Goal: Transaction & Acquisition: Purchase product/service

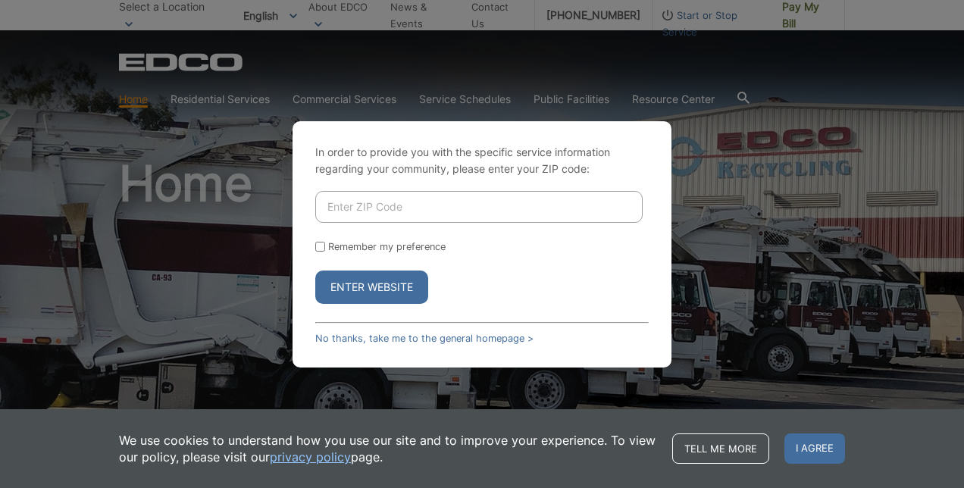
click at [130, 306] on div "In order to provide you with the specific service information regarding your co…" at bounding box center [482, 244] width 964 height 488
click at [414, 205] on input "Enter ZIP Code" at bounding box center [478, 207] width 327 height 32
type input "91945"
click at [387, 289] on button "Enter Website" at bounding box center [371, 286] width 113 height 33
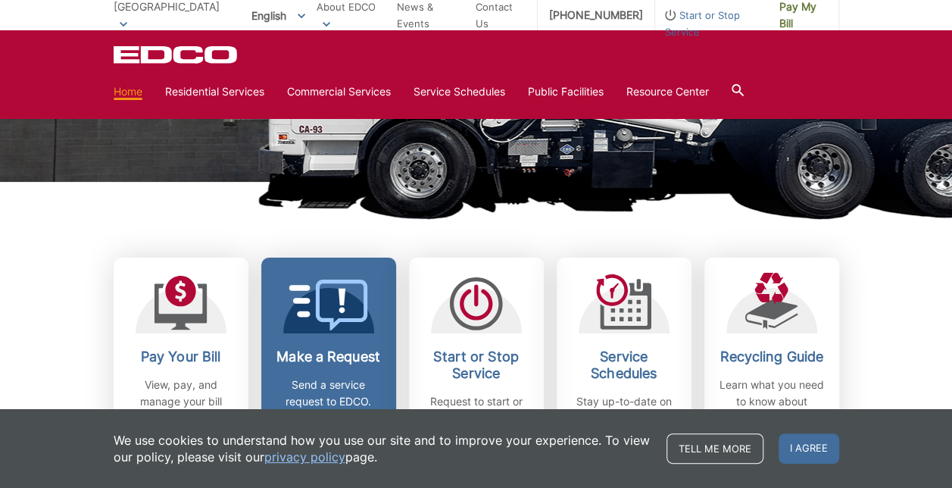
scroll to position [379, 0]
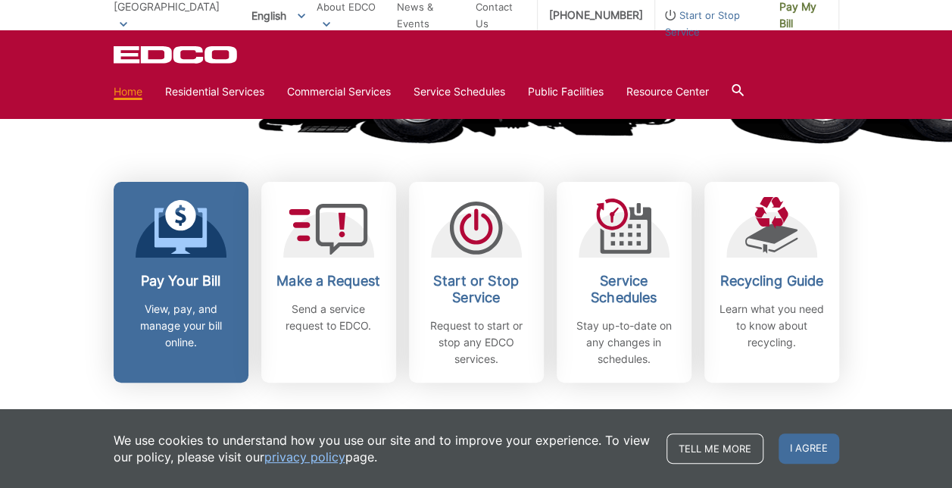
click at [145, 254] on div at bounding box center [181, 227] width 91 height 61
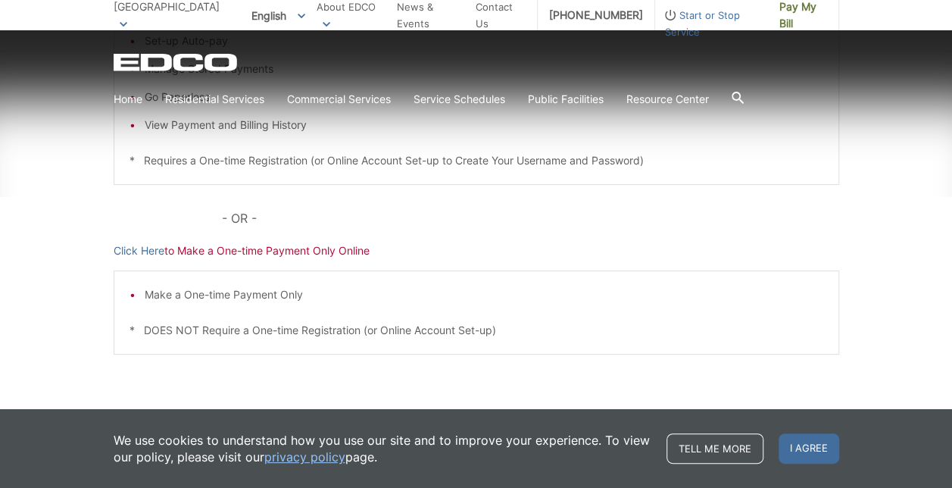
scroll to position [455, 0]
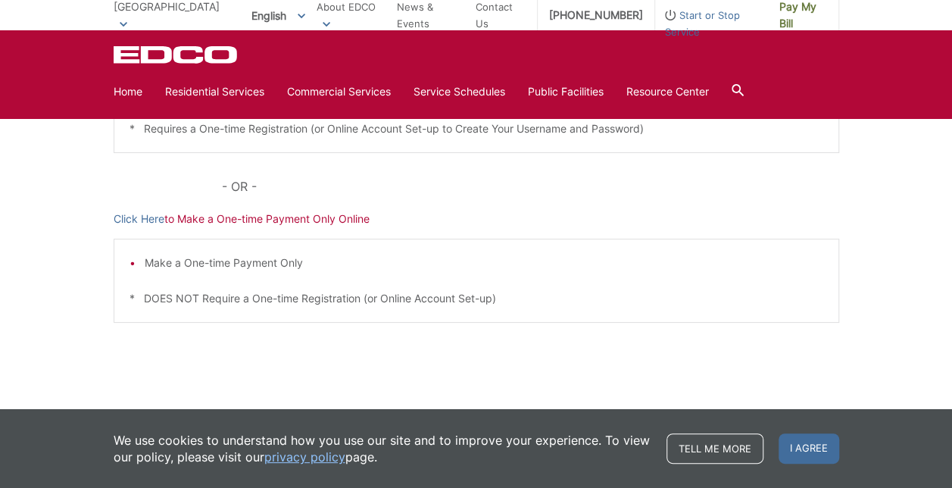
click at [241, 218] on p "Click Here to Make a One-time Payment Only Online" at bounding box center [477, 219] width 726 height 17
click at [145, 221] on link "Click Here" at bounding box center [139, 219] width 51 height 17
